Goal: Task Accomplishment & Management: Complete application form

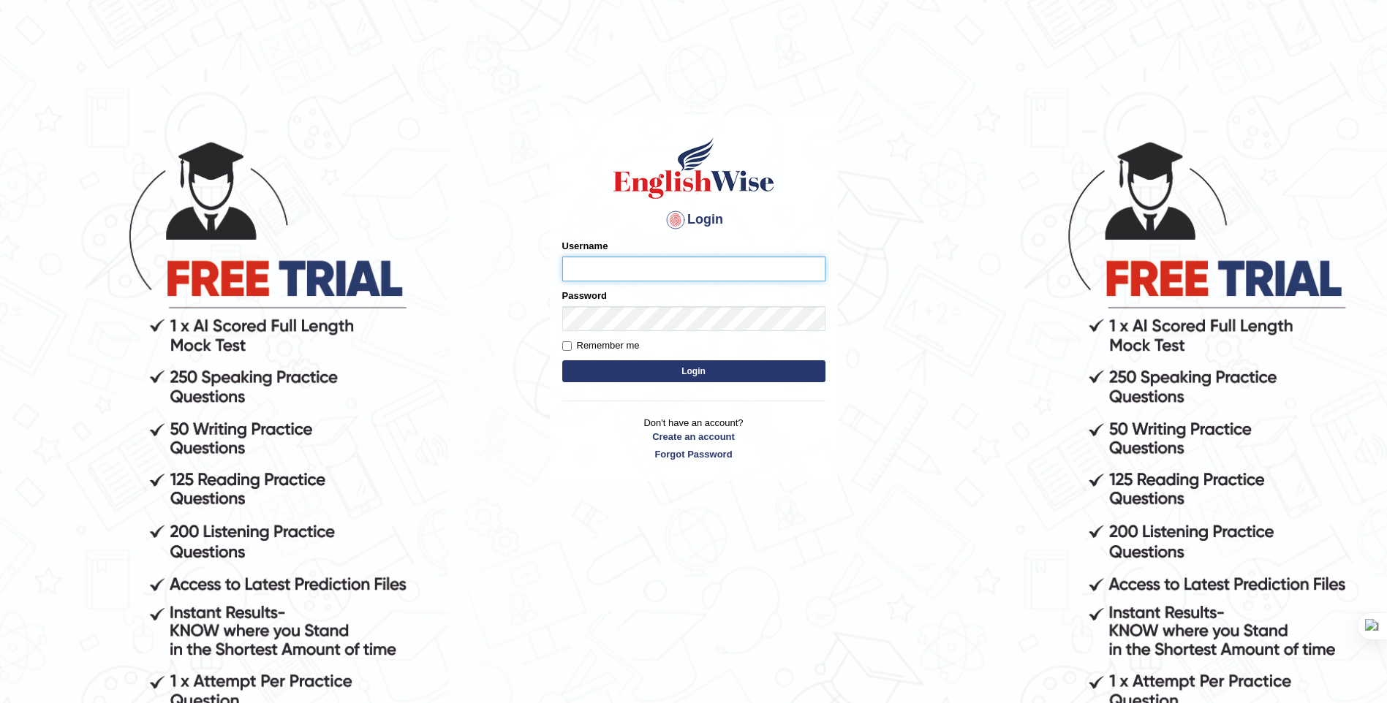
type input "zorbaenglish"
click at [806, 648] on div "Login Please fix the following errors: Username zorbaenglish Password Remember …" at bounding box center [694, 420] width 292 height 703
click at [959, 53] on html "Login Please fix the following errors: Username zorbaenglish Password Remember …" at bounding box center [693, 351] width 1387 height 703
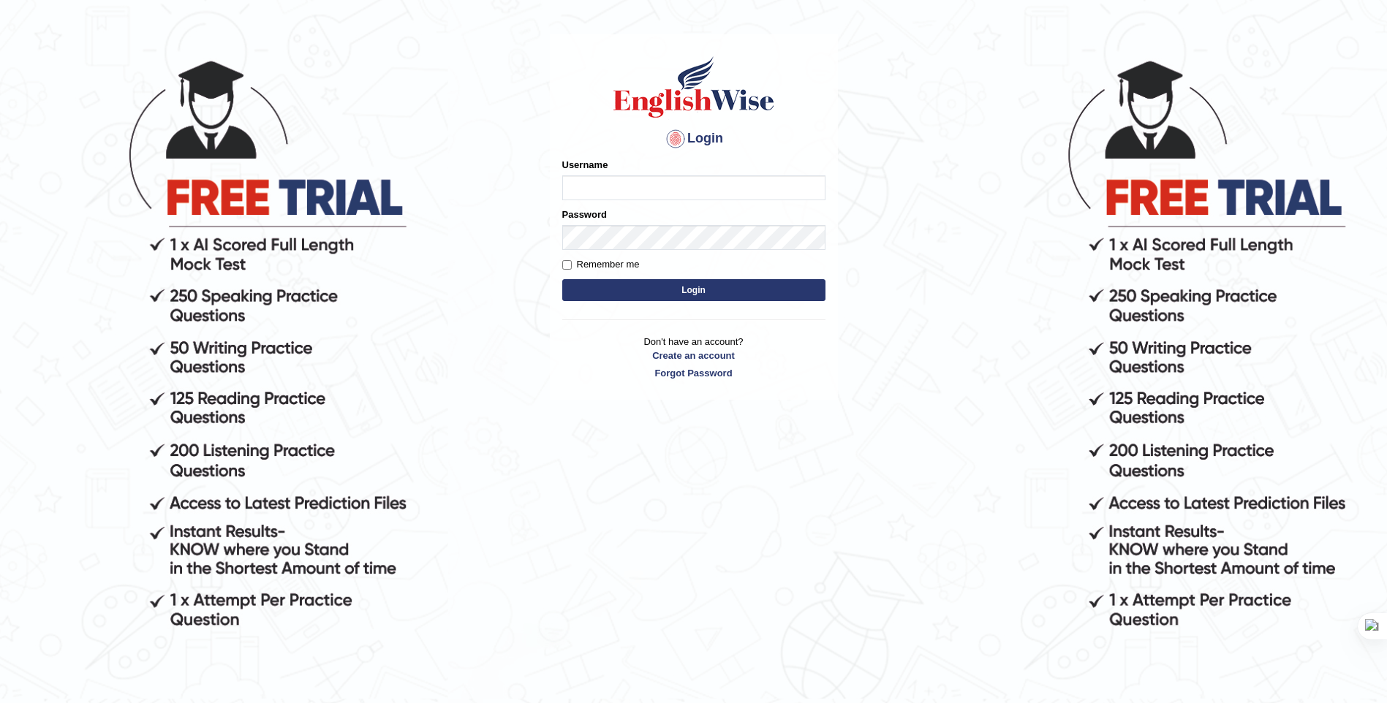
scroll to position [146, 0]
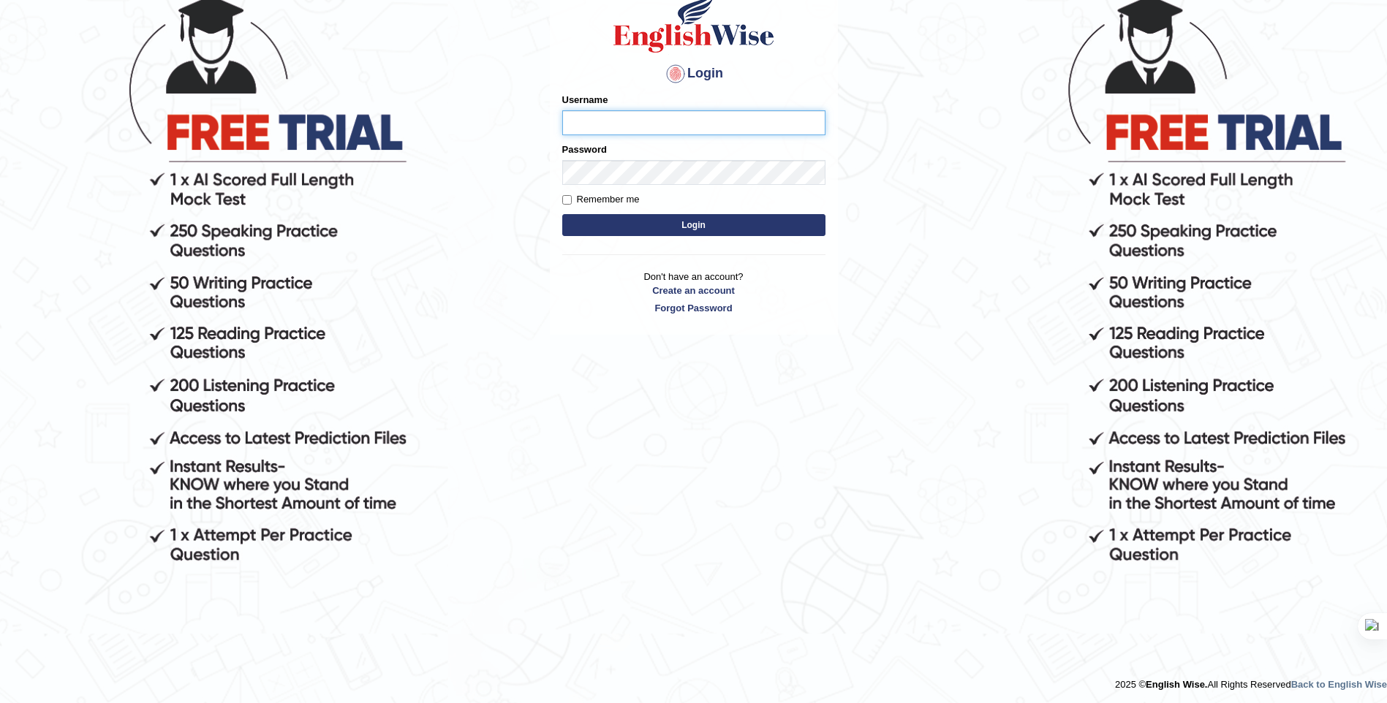
scroll to position [146, 0]
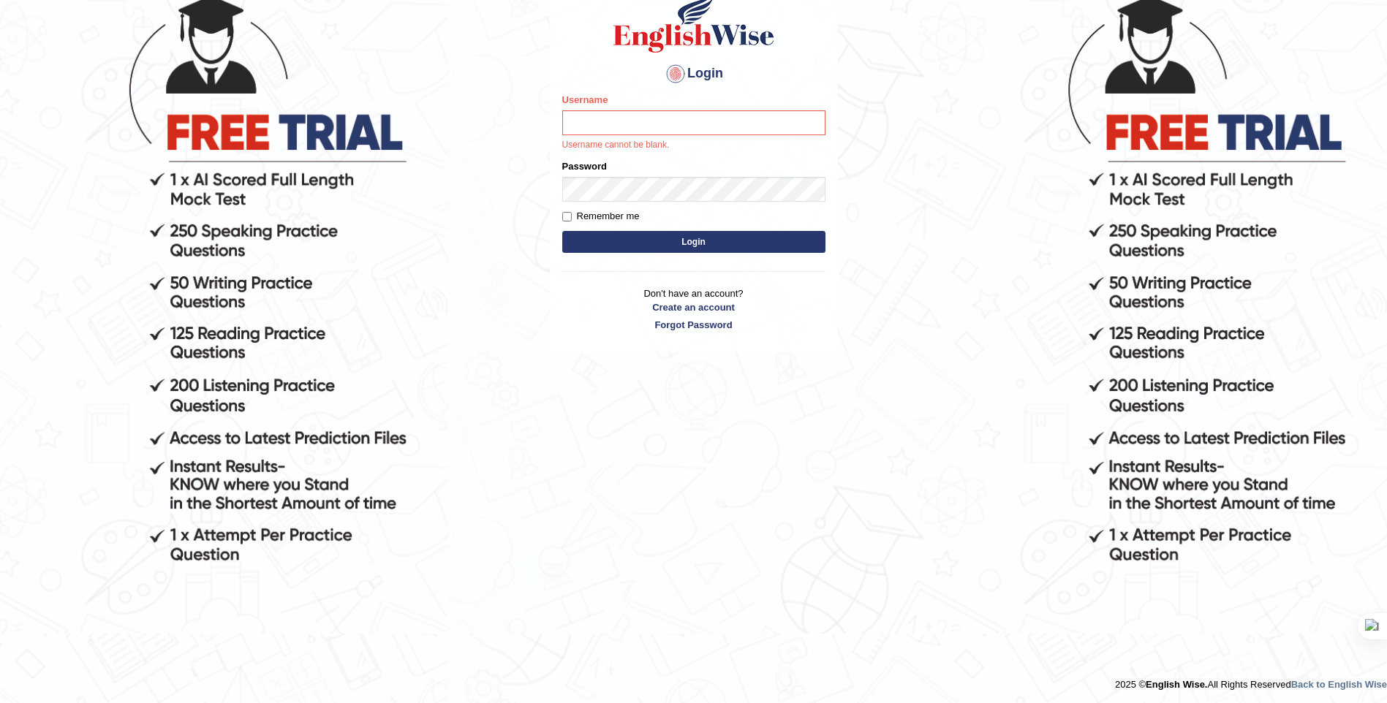
click at [326, 557] on html "Login Please fix the following errors: Username Username cannot be blank. Passw…" at bounding box center [693, 205] width 1387 height 703
